Goal: Task Accomplishment & Management: Use online tool/utility

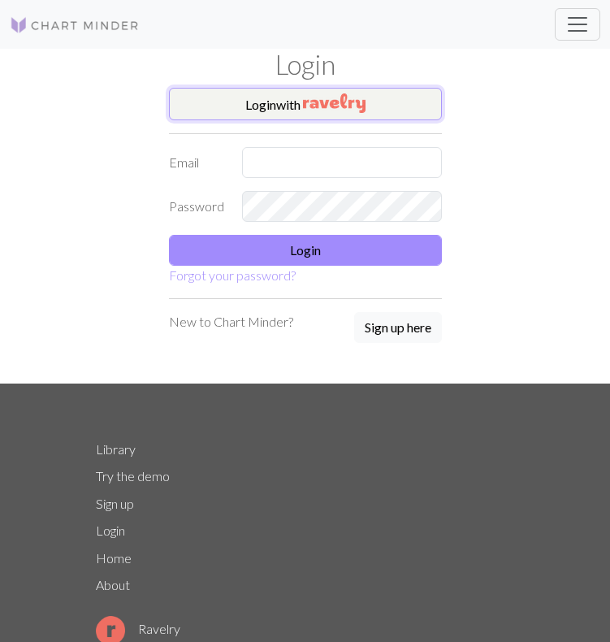
click at [323, 117] on button "Login with" at bounding box center [305, 104] width 273 height 32
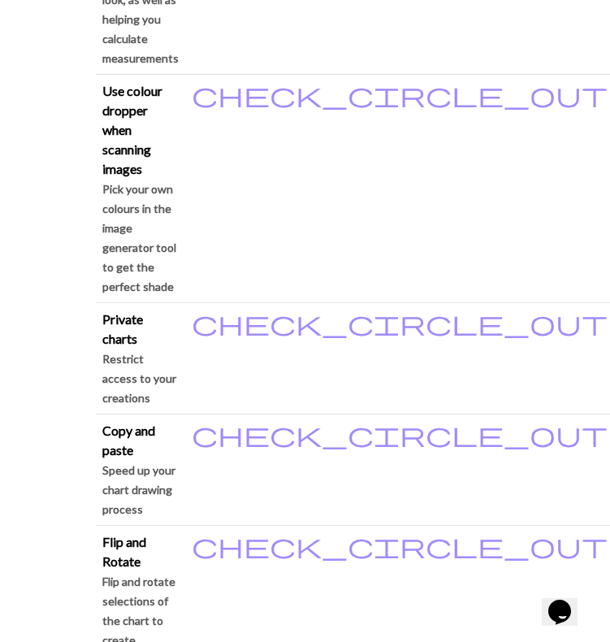
scroll to position [2052, 0]
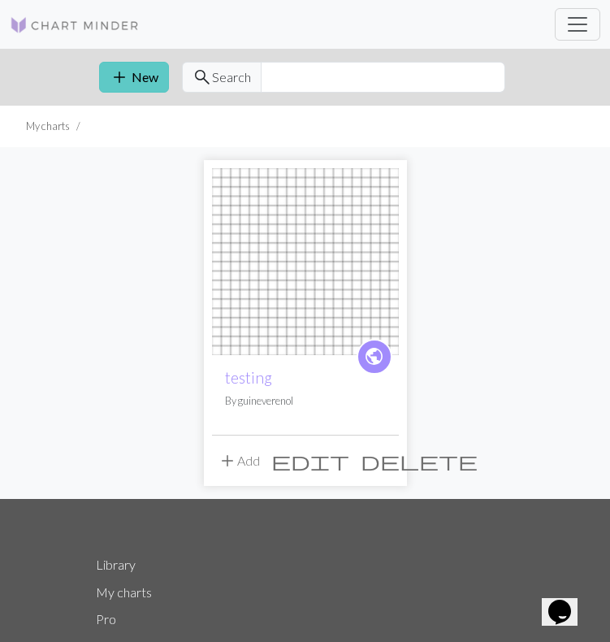
click at [136, 79] on button "add New" at bounding box center [134, 77] width 70 height 31
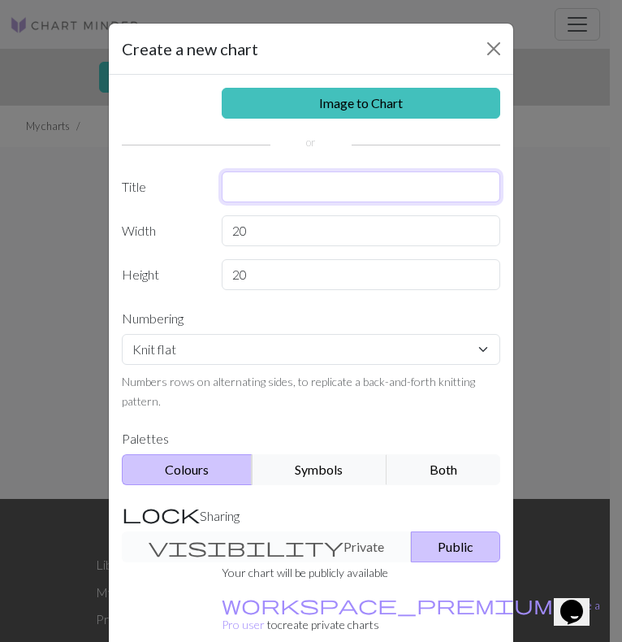
click at [272, 186] on input "text" at bounding box center [361, 186] width 279 height 31
type input "s"
type input "mosaic scarf"
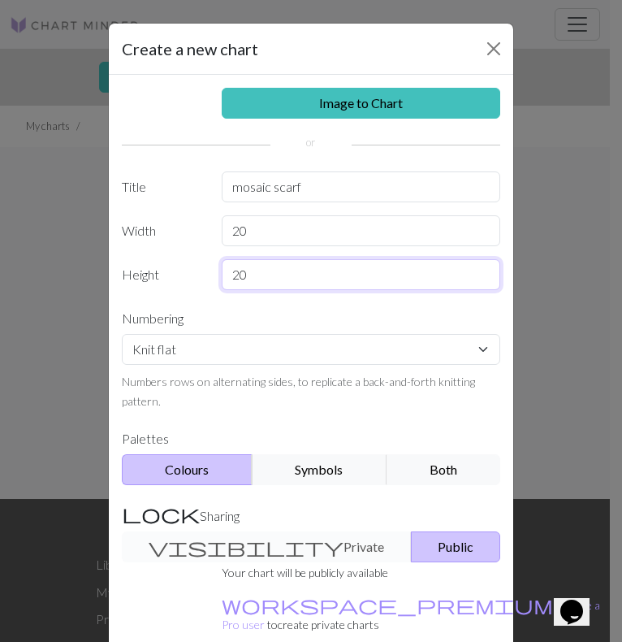
click at [287, 270] on input "20" at bounding box center [361, 274] width 279 height 31
type input "2"
type input "4"
type input "40"
click at [352, 467] on button "Symbols" at bounding box center [319, 469] width 135 height 31
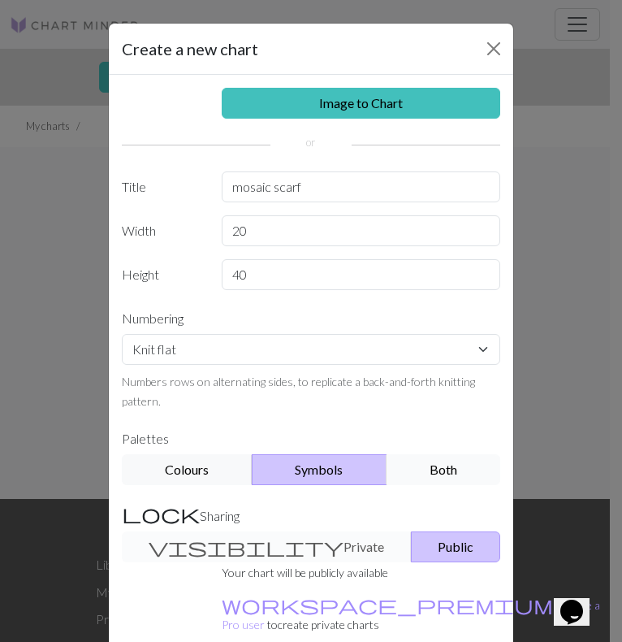
click at [418, 463] on button "Both" at bounding box center [444, 469] width 114 height 31
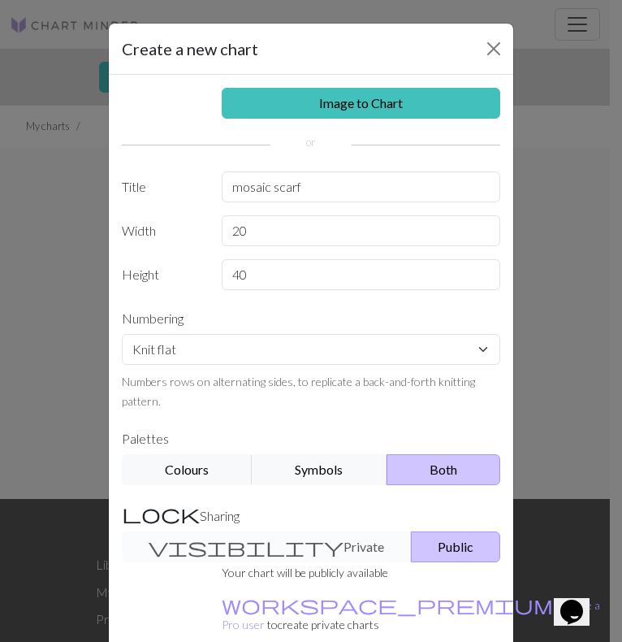
scroll to position [92, 0]
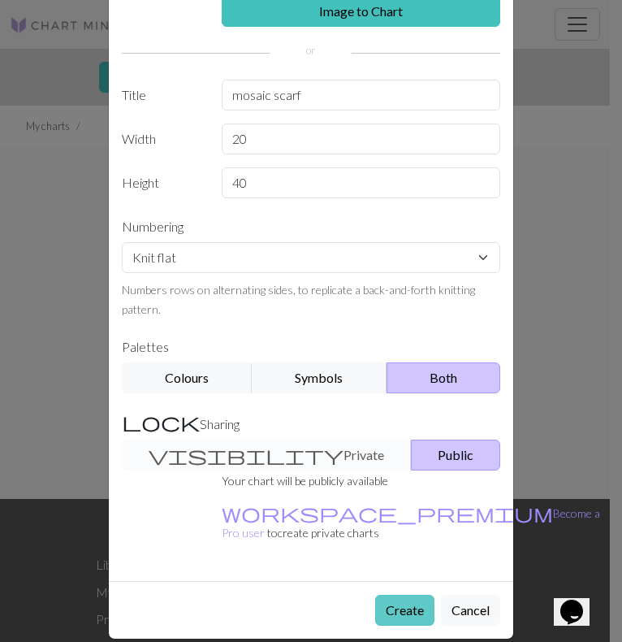
click at [401, 594] on button "Create" at bounding box center [404, 609] width 59 height 31
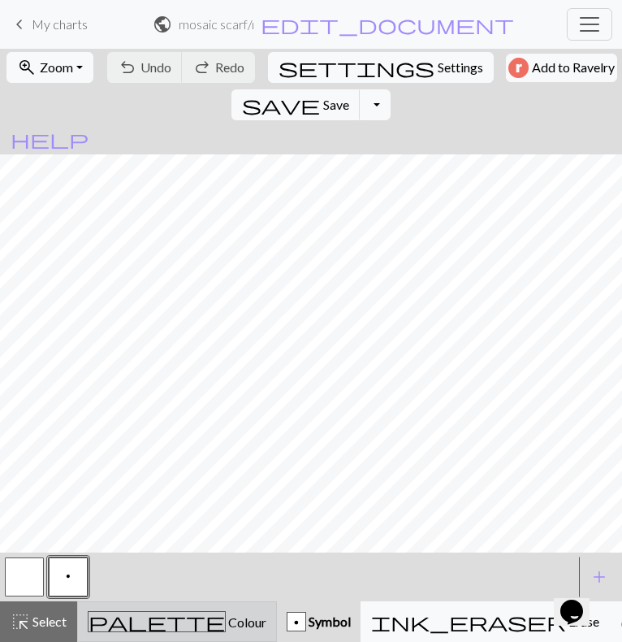
click at [226, 622] on span "Colour" at bounding box center [246, 621] width 41 height 15
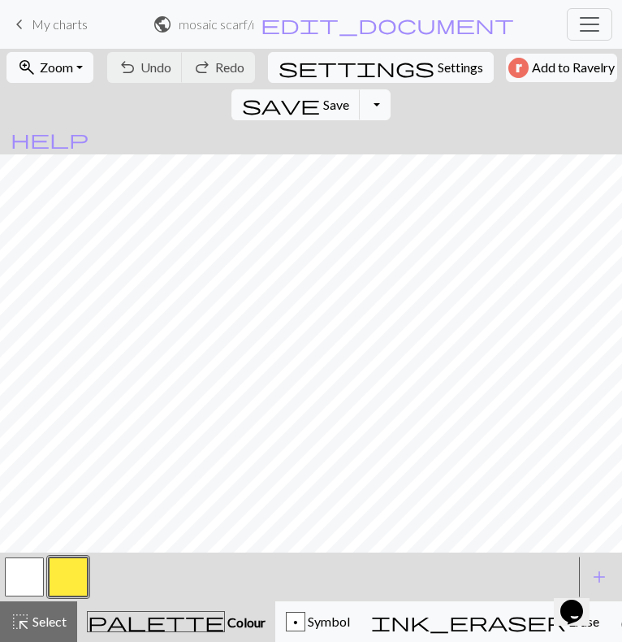
click at [66, 575] on button "button" at bounding box center [68, 576] width 39 height 39
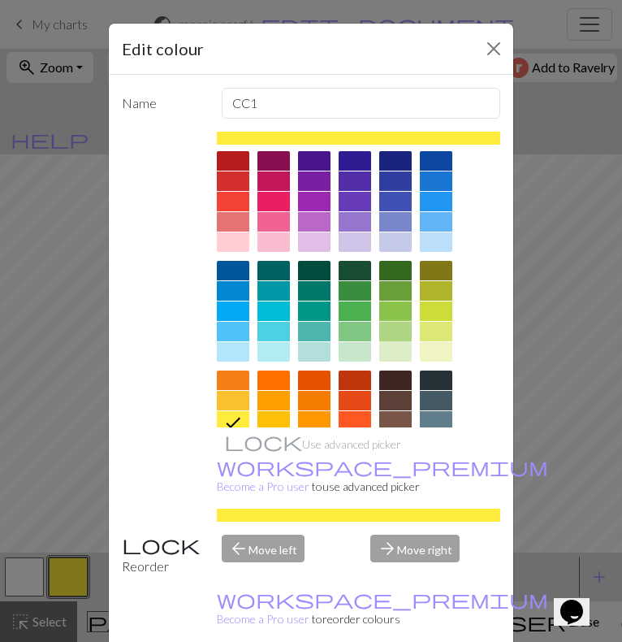
click at [391, 322] on div at bounding box center [395, 331] width 32 height 19
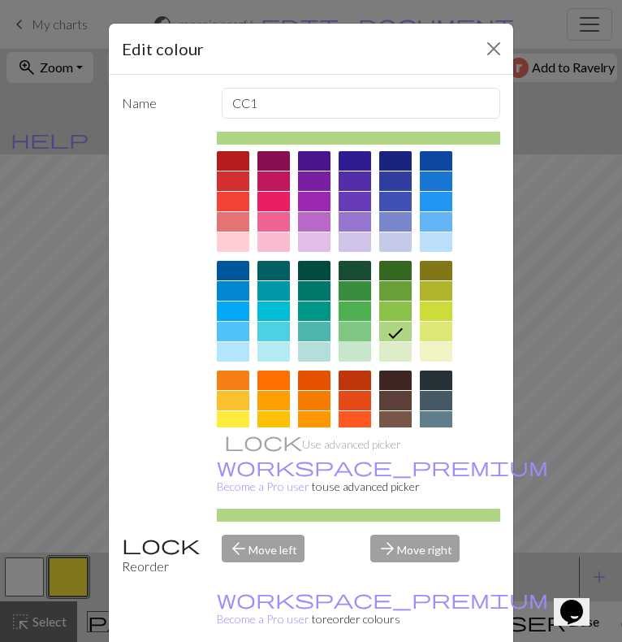
click at [351, 328] on div at bounding box center [355, 331] width 32 height 19
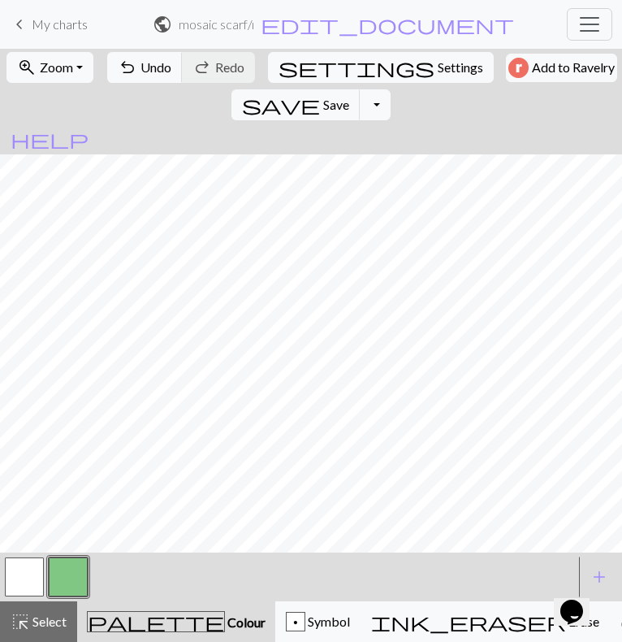
click at [116, 579] on div at bounding box center [288, 577] width 572 height 44
click at [34, 564] on button "button" at bounding box center [24, 576] width 39 height 39
click at [79, 570] on button "button" at bounding box center [68, 576] width 39 height 39
click at [36, 558] on button "button" at bounding box center [24, 576] width 39 height 39
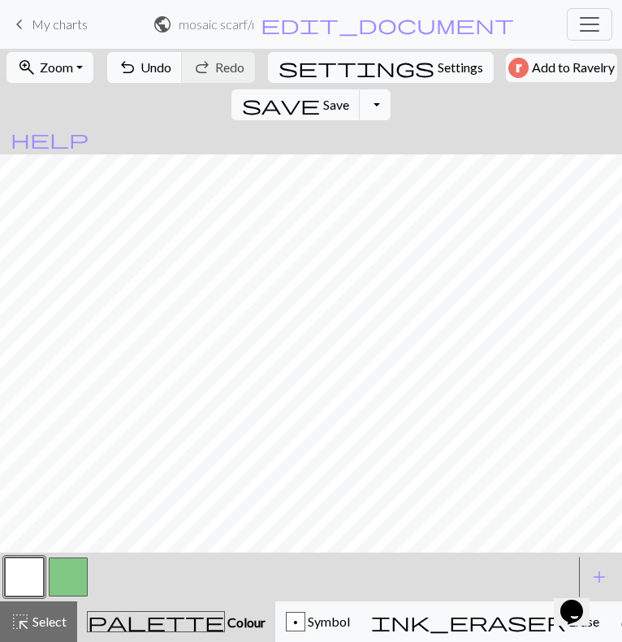
click at [62, 575] on button "button" at bounding box center [68, 576] width 39 height 39
click at [18, 580] on button "button" at bounding box center [24, 576] width 39 height 39
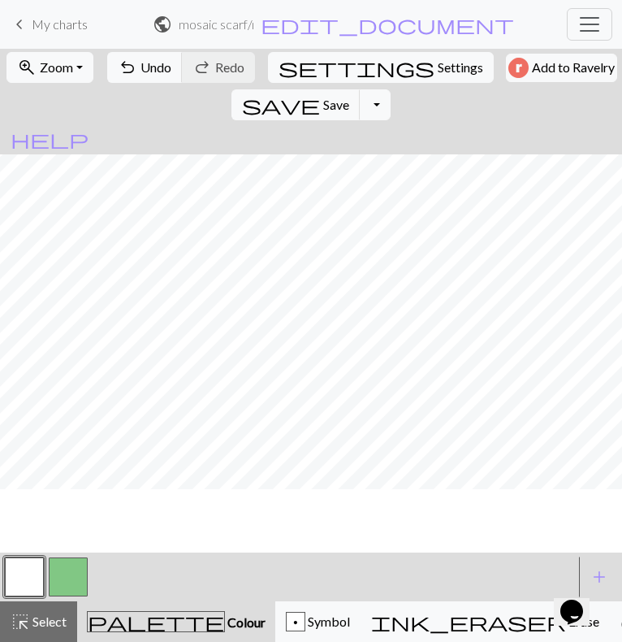
scroll to position [0, 0]
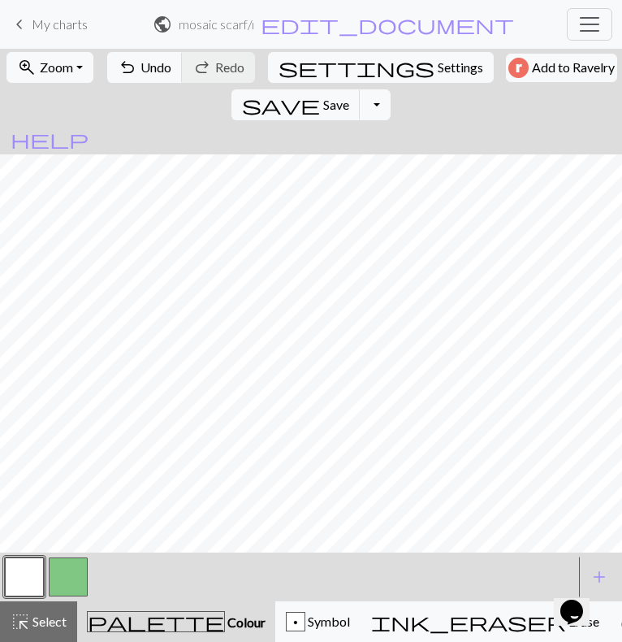
click at [59, 574] on button "button" at bounding box center [68, 576] width 39 height 39
click at [42, 567] on button "button" at bounding box center [24, 576] width 39 height 39
click at [63, 579] on button "button" at bounding box center [68, 576] width 39 height 39
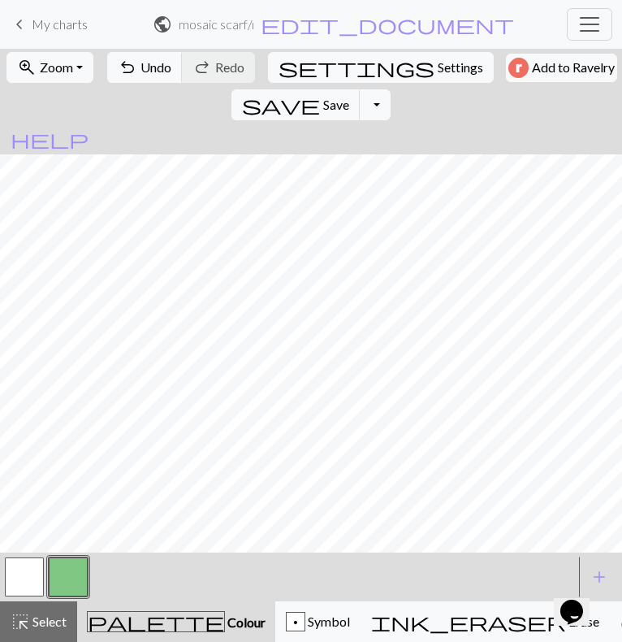
click at [32, 576] on button "button" at bounding box center [24, 576] width 39 height 39
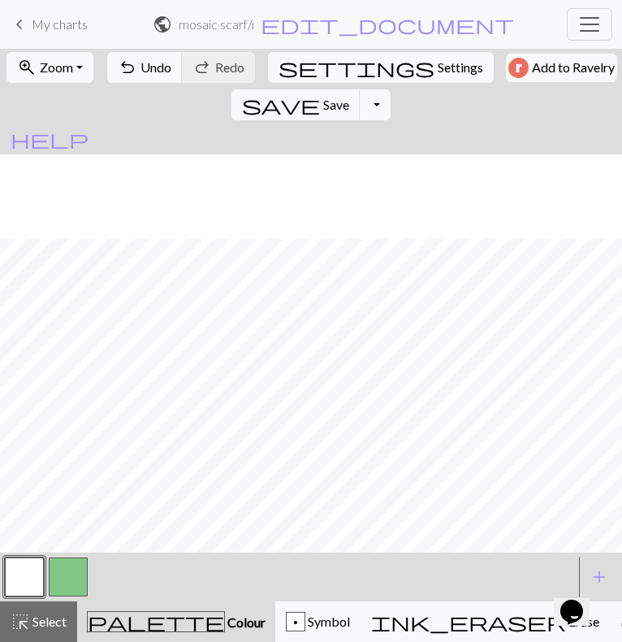
scroll to position [261, 0]
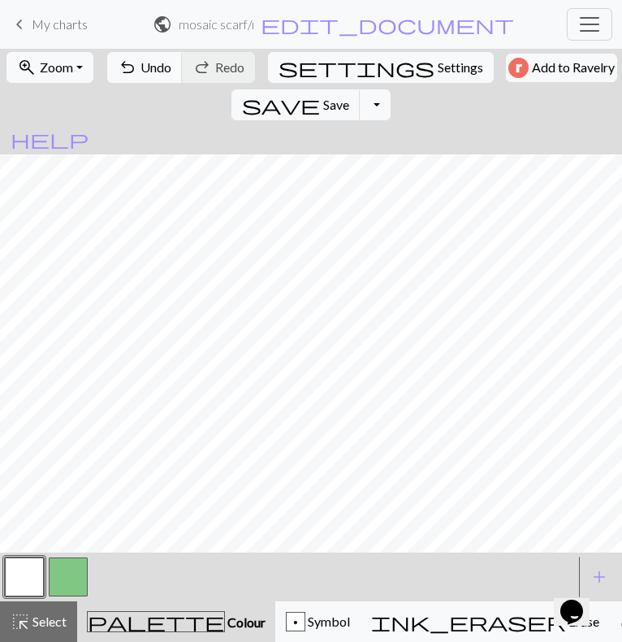
click at [72, 577] on button "button" at bounding box center [68, 576] width 39 height 39
click at [37, 568] on button "button" at bounding box center [24, 576] width 39 height 39
click at [64, 573] on button "button" at bounding box center [68, 576] width 39 height 39
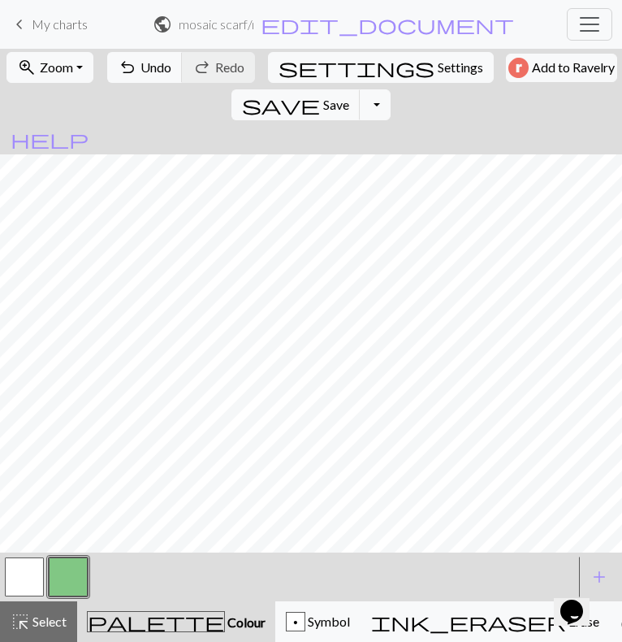
click at [26, 576] on button "button" at bounding box center [24, 576] width 39 height 39
click at [65, 572] on button "button" at bounding box center [68, 576] width 39 height 39
click at [286, 633] on button "p Symbol" at bounding box center [317, 621] width 85 height 41
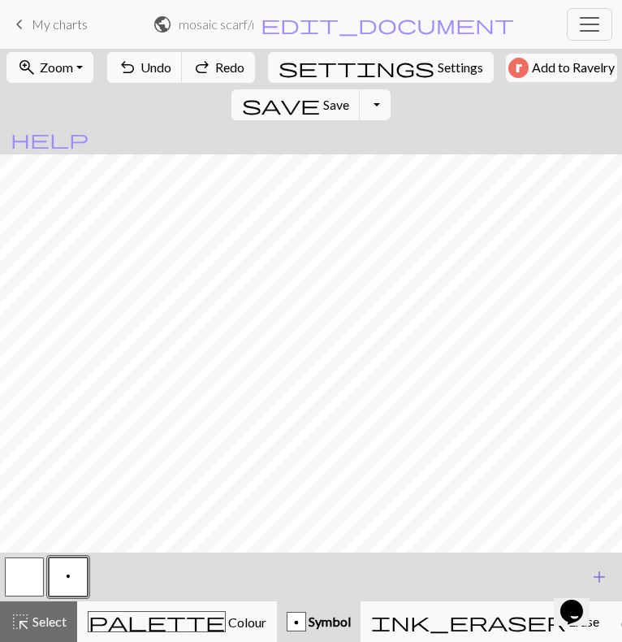
click at [588, 560] on button "add Add a symbol" at bounding box center [599, 576] width 41 height 41
click at [100, 572] on button "button" at bounding box center [112, 576] width 39 height 39
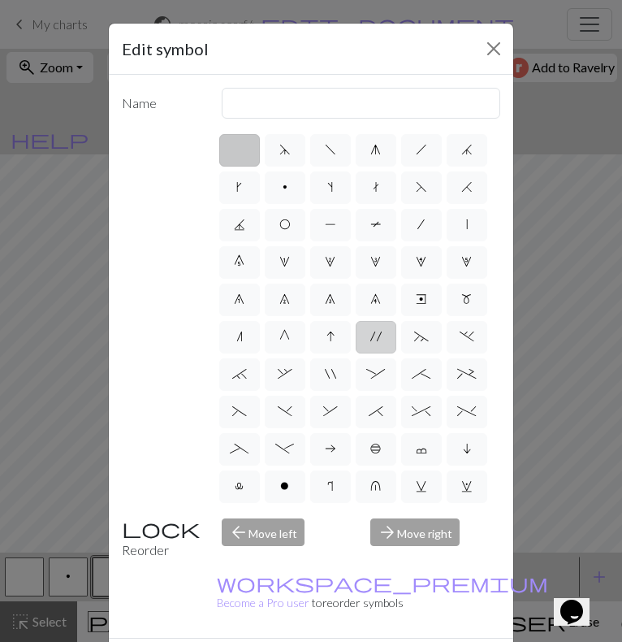
scroll to position [261, 0]
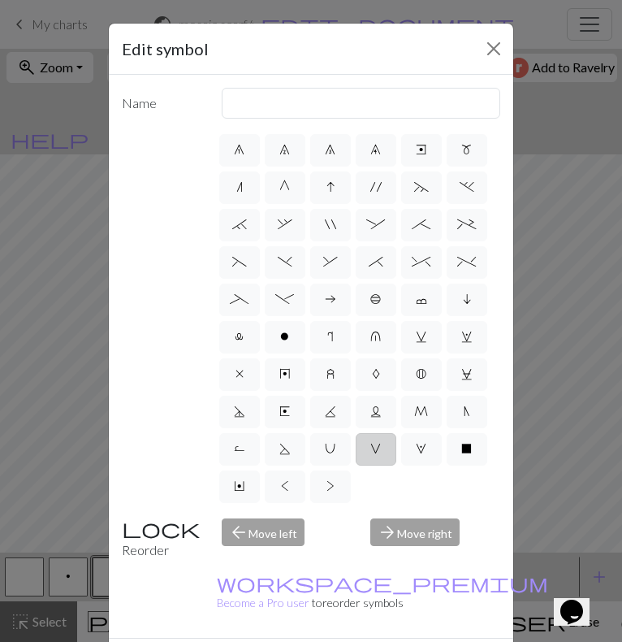
click at [370, 451] on span "V" at bounding box center [375, 448] width 11 height 13
click at [370, 588] on input "V" at bounding box center [375, 593] width 11 height 11
radio input "true"
type input "sl1 purlwise"
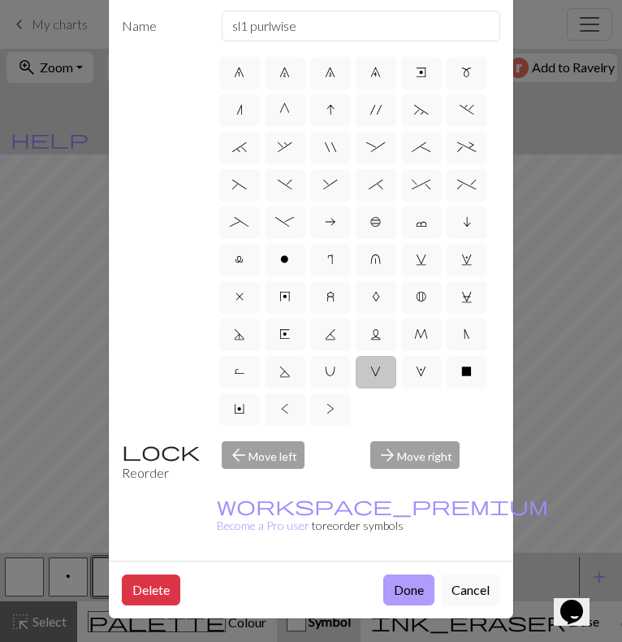
click at [395, 574] on button "Done" at bounding box center [408, 589] width 51 height 31
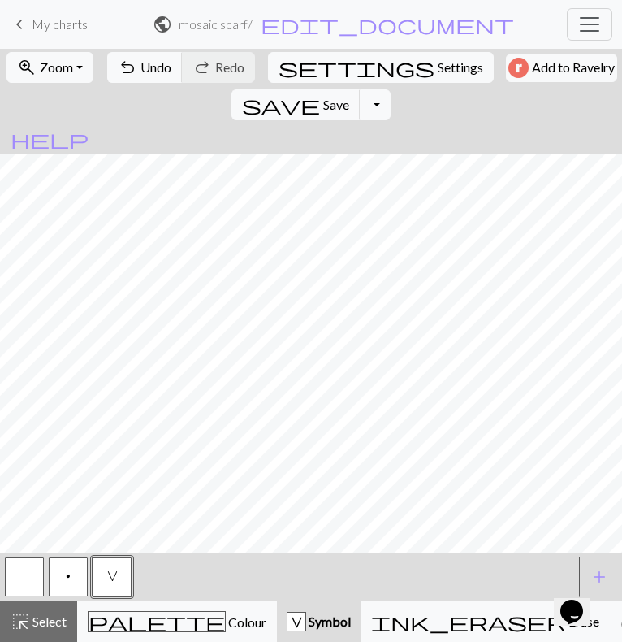
click at [19, 577] on button "button" at bounding box center [24, 576] width 39 height 39
click at [108, 578] on span "V" at bounding box center [112, 575] width 11 height 13
click at [12, 581] on button "button" at bounding box center [24, 576] width 39 height 39
click at [115, 564] on button "V" at bounding box center [112, 576] width 39 height 39
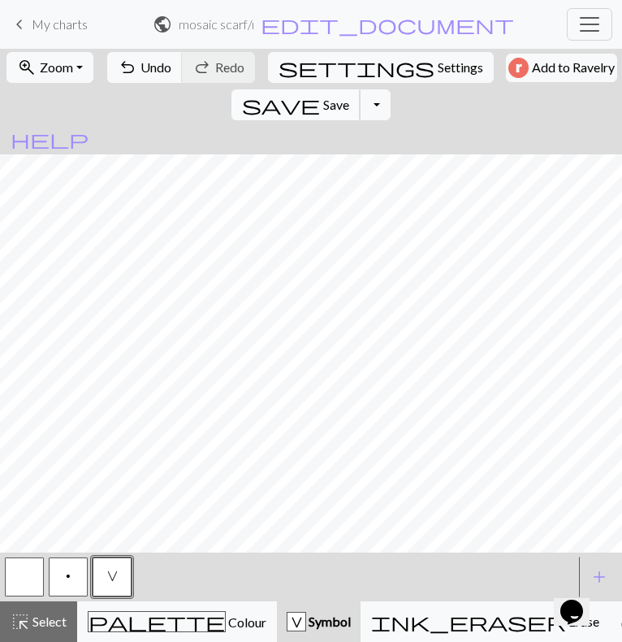
click at [349, 97] on span "Save" at bounding box center [336, 104] width 26 height 15
click at [438, 75] on span "Settings" at bounding box center [460, 67] width 45 height 19
select select "aran"
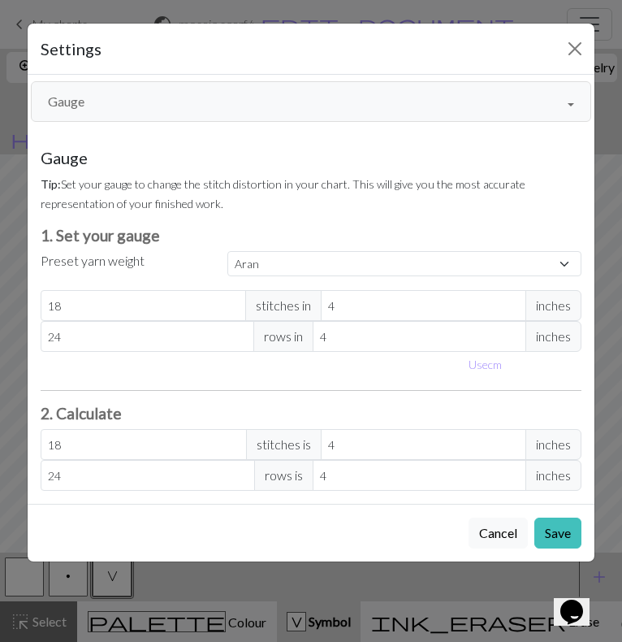
click at [507, 86] on button "Gauge" at bounding box center [311, 101] width 560 height 41
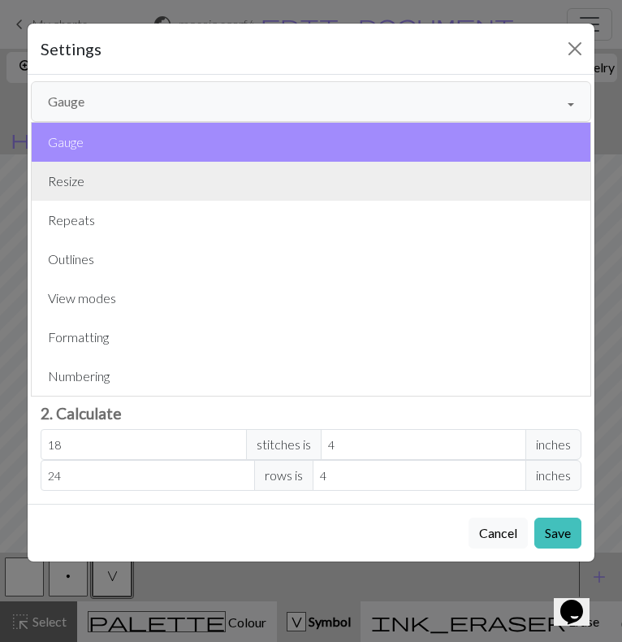
click at [400, 162] on button "Resize" at bounding box center [311, 181] width 559 height 39
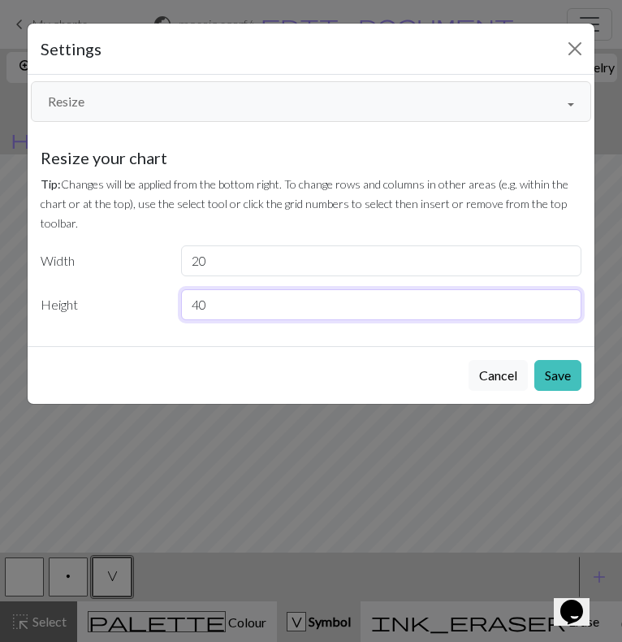
click at [299, 302] on input "40" at bounding box center [381, 304] width 401 height 31
type input "42"
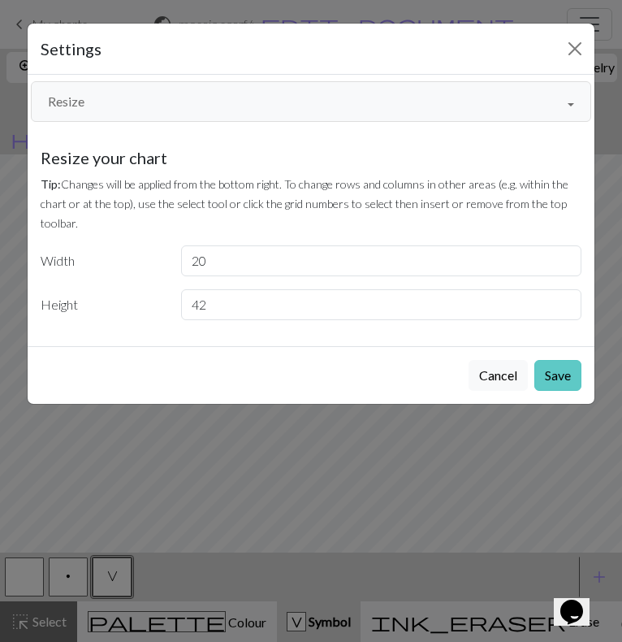
click at [560, 378] on button "Save" at bounding box center [557, 375] width 47 height 31
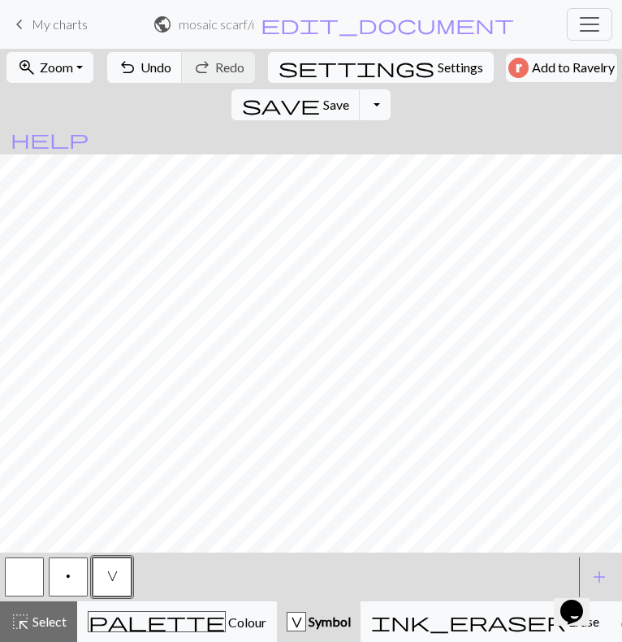
click at [438, 58] on span "Settings" at bounding box center [460, 67] width 45 height 19
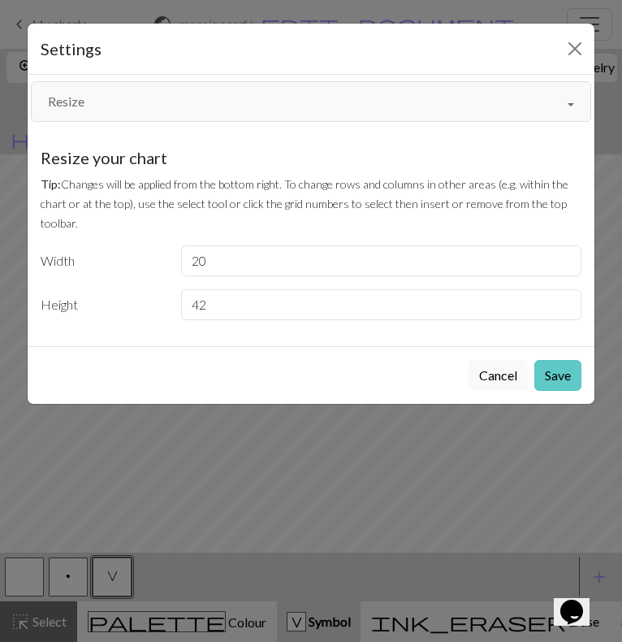
click at [550, 373] on button "Save" at bounding box center [557, 375] width 47 height 31
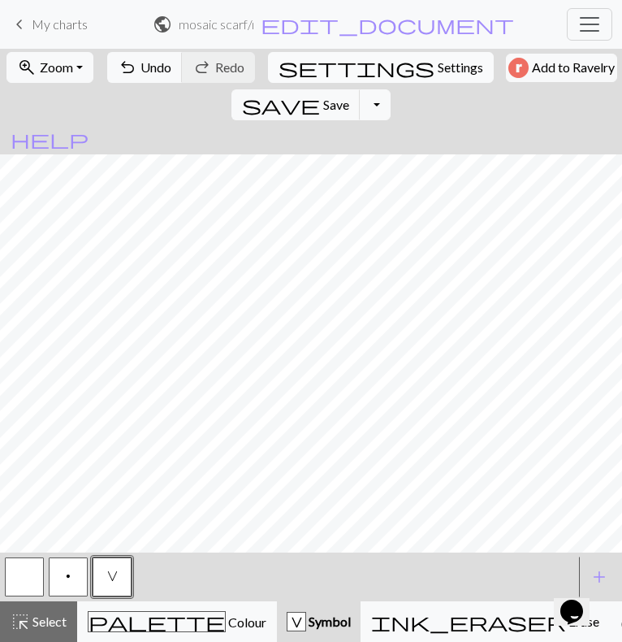
click at [438, 61] on span "Settings" at bounding box center [460, 67] width 45 height 19
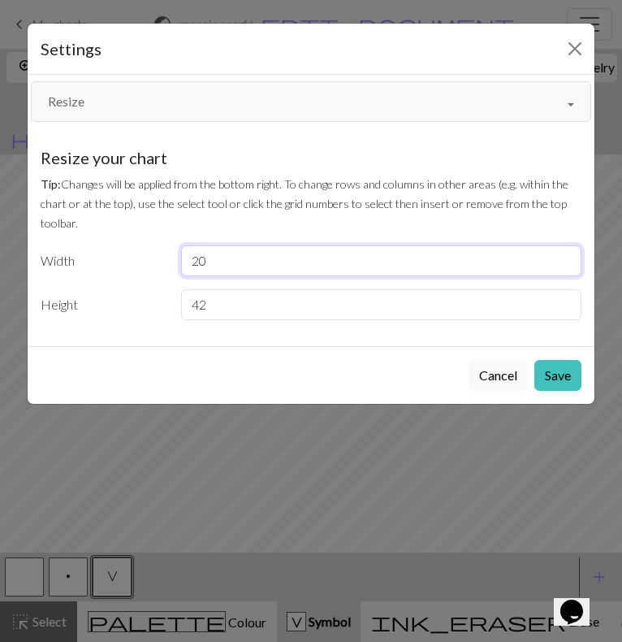
click at [270, 274] on input "20" at bounding box center [381, 260] width 401 height 31
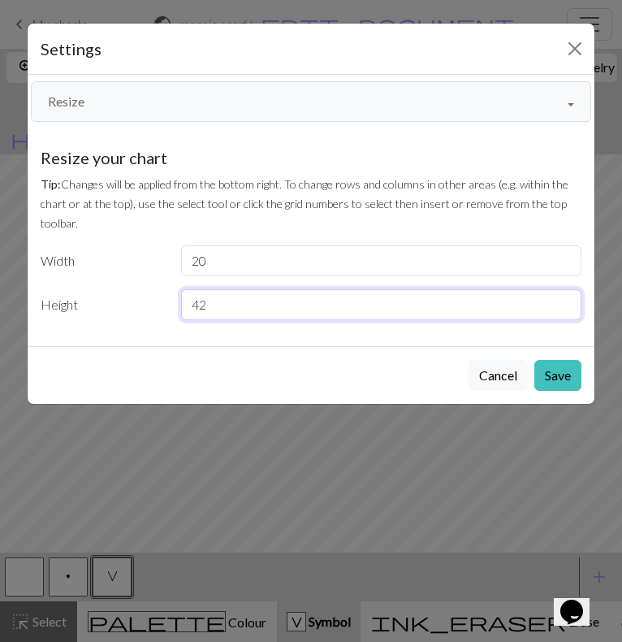
click at [352, 311] on input "42" at bounding box center [381, 304] width 401 height 31
click at [565, 303] on input "43" at bounding box center [381, 304] width 401 height 31
click at [565, 303] on input "44" at bounding box center [381, 304] width 401 height 31
click at [566, 313] on input "43" at bounding box center [381, 304] width 401 height 31
click at [566, 313] on input "42" at bounding box center [381, 304] width 401 height 31
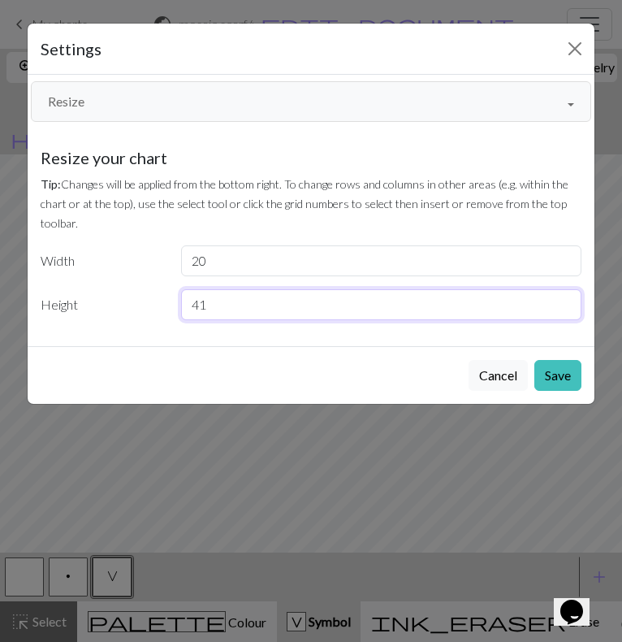
click at [566, 313] on input "41" at bounding box center [381, 304] width 401 height 31
type input "40"
click at [566, 313] on input "40" at bounding box center [381, 304] width 401 height 31
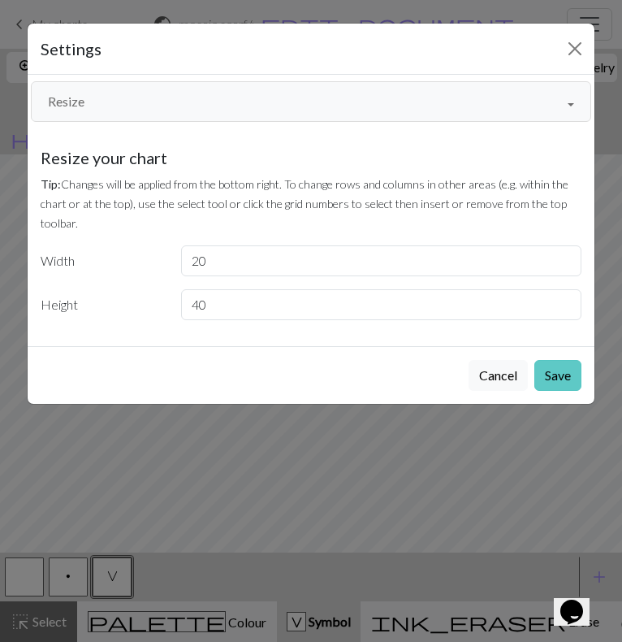
click at [572, 375] on button "Save" at bounding box center [557, 375] width 47 height 31
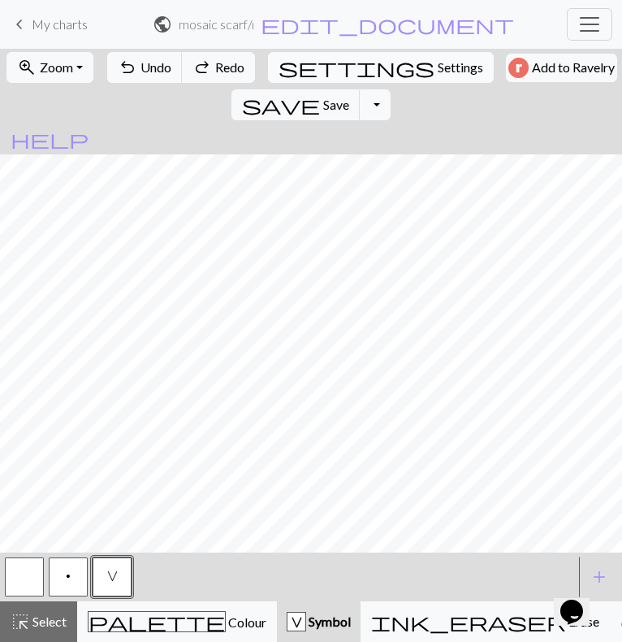
click at [279, 67] on span "settings" at bounding box center [357, 67] width 156 height 23
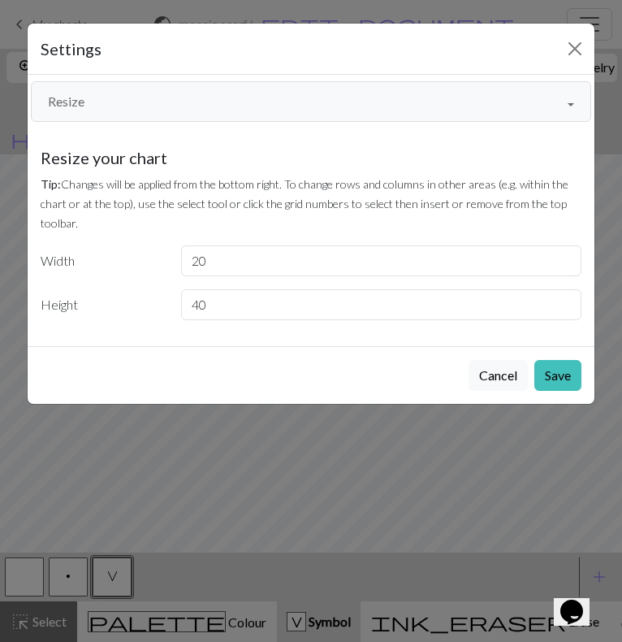
click at [551, 98] on button "Resize" at bounding box center [311, 101] width 560 height 41
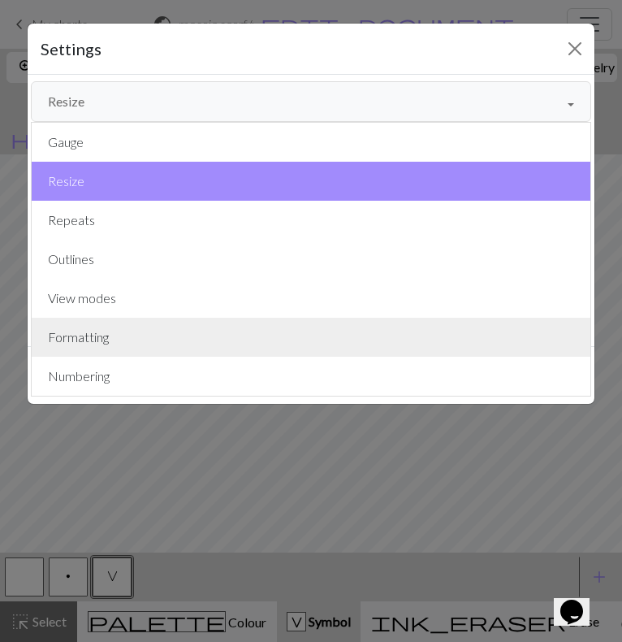
click at [361, 341] on button "Formatting" at bounding box center [311, 337] width 559 height 39
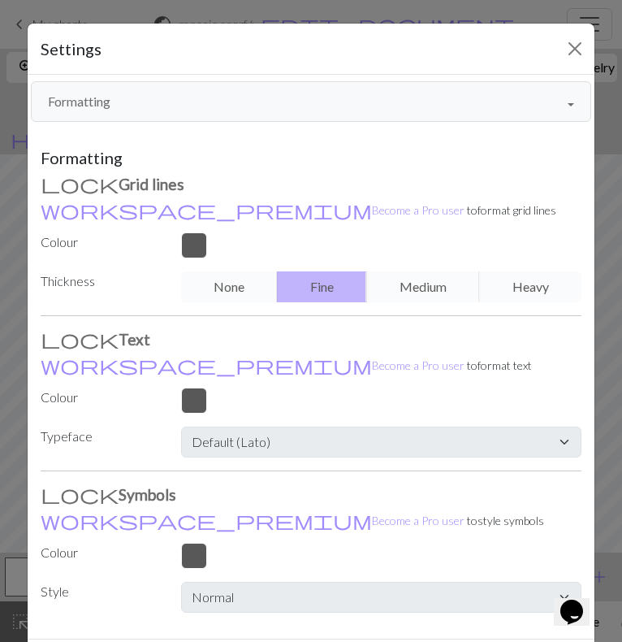
click at [442, 106] on button "Formatting" at bounding box center [311, 101] width 560 height 41
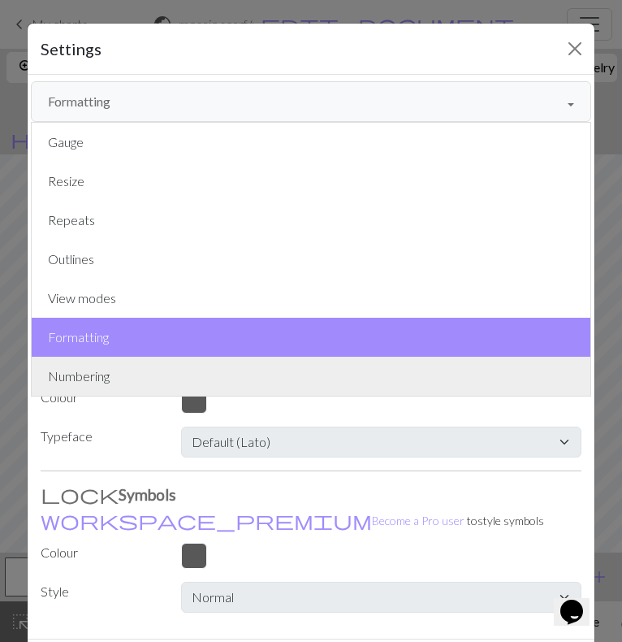
click at [334, 386] on button "Numbering" at bounding box center [311, 375] width 559 height 39
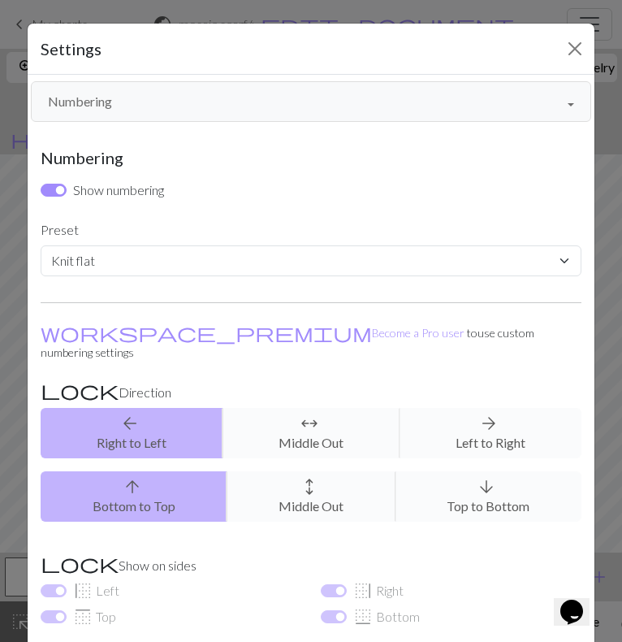
scroll to position [149, 0]
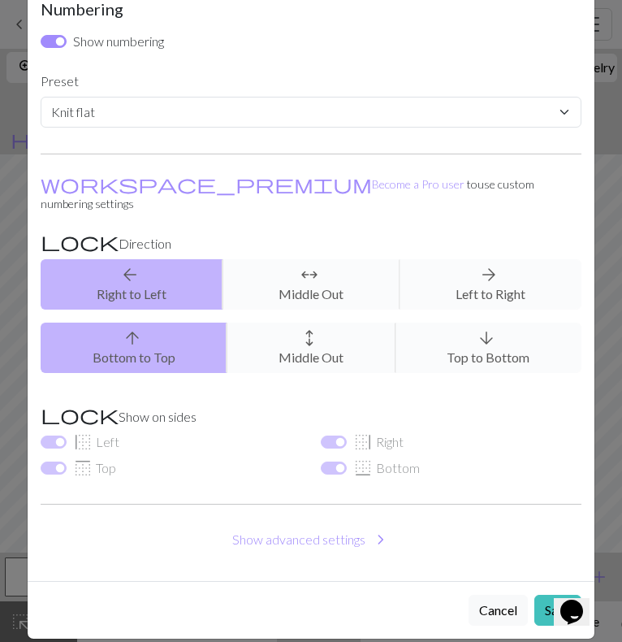
click at [476, 347] on div "arrow_upward Bottom to Top arrows_outward Middle Out arrow_downward Top to Bott…" at bounding box center [311, 347] width 560 height 50
click at [482, 325] on div "arrow_upward Bottom to Top arrows_outward Middle Out arrow_downward Top to Bott…" at bounding box center [311, 347] width 560 height 50
click at [512, 352] on div "arrow_upward Bottom to Top arrows_outward Middle Out arrow_downward Top to Bott…" at bounding box center [311, 347] width 560 height 50
click at [486, 328] on div "arrow_upward Bottom to Top arrows_outward Middle Out arrow_downward Top to Bott…" at bounding box center [311, 347] width 560 height 50
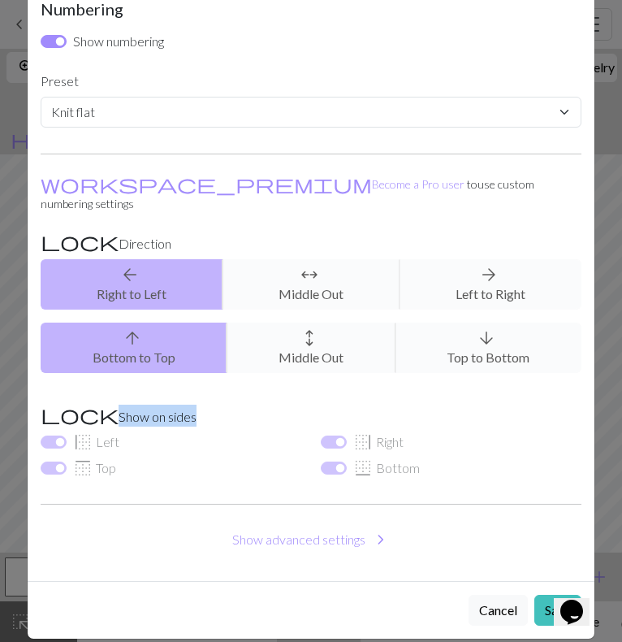
click at [486, 328] on div "arrow_upward Bottom to Top arrows_outward Middle Out arrow_downward Top to Bott…" at bounding box center [311, 347] width 560 height 50
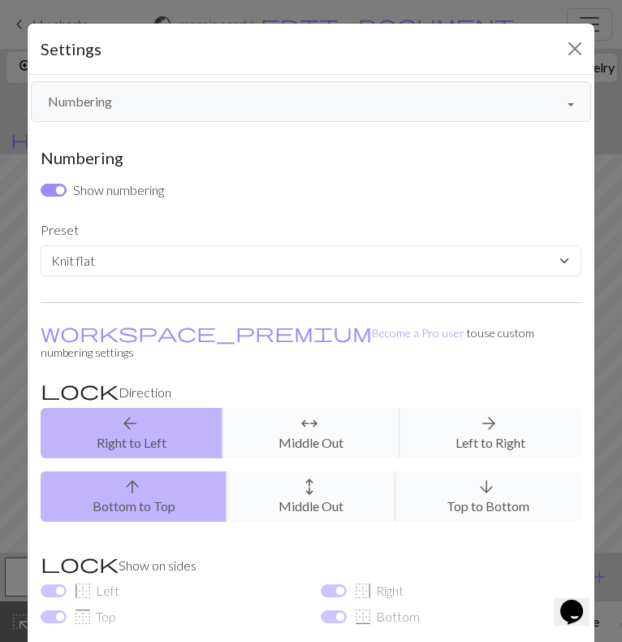
click at [568, 23] on div "Settings Numbering Gauge Resize Repeats Outlines View modes Formatting Numberin…" at bounding box center [311, 405] width 568 height 765
click at [569, 53] on button "Close" at bounding box center [575, 49] width 26 height 26
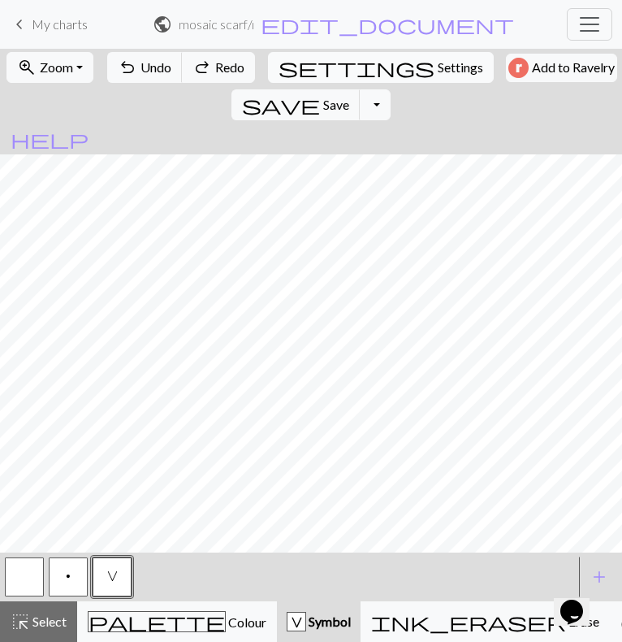
click at [285, 67] on span "settings" at bounding box center [357, 67] width 156 height 23
select select "flat"
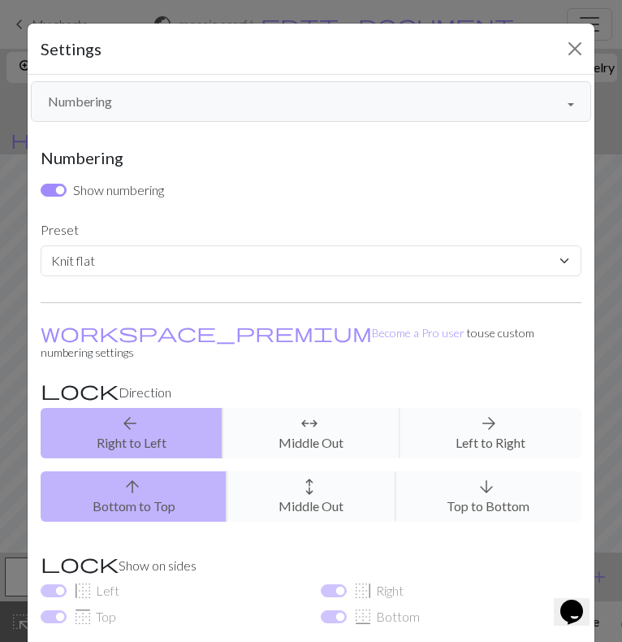
click at [265, 111] on button "Numbering" at bounding box center [311, 101] width 560 height 41
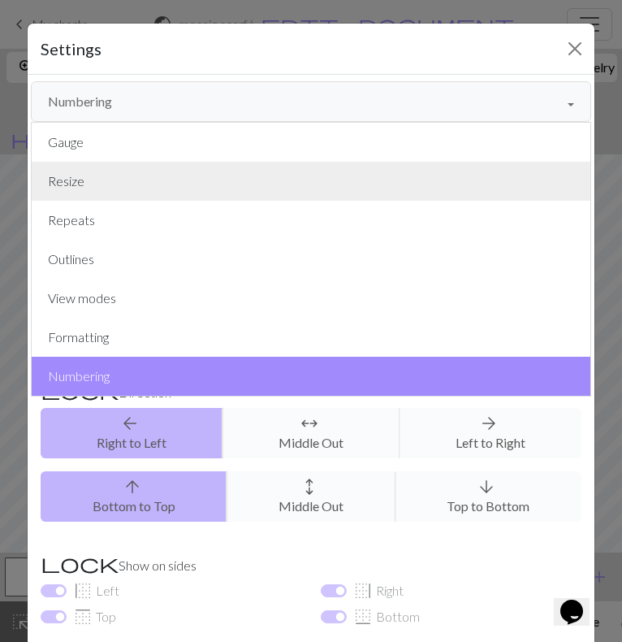
click at [231, 200] on button "Resize" at bounding box center [311, 181] width 559 height 39
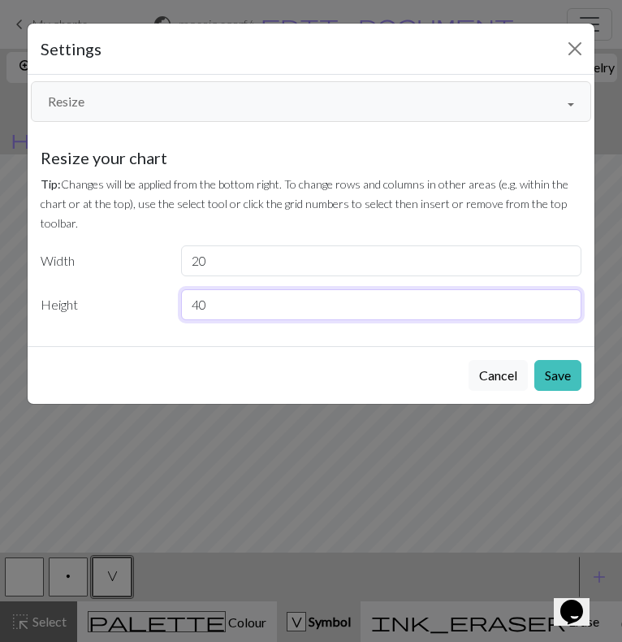
click at [297, 305] on input "40" at bounding box center [381, 304] width 401 height 31
type input "42"
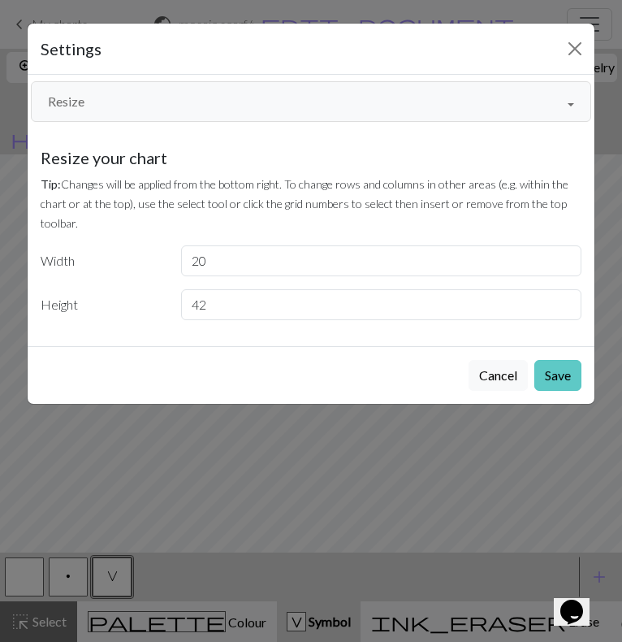
click at [535, 372] on button "Save" at bounding box center [557, 375] width 47 height 31
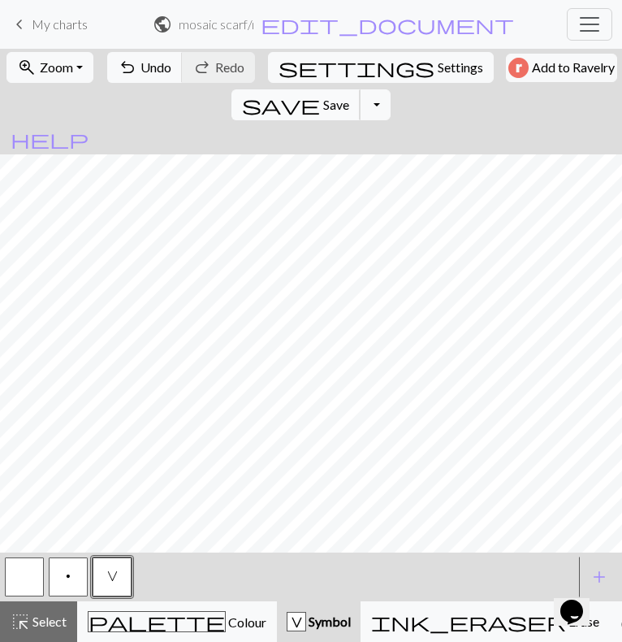
click at [349, 97] on span "Save" at bounding box center [336, 104] width 26 height 15
